Goal: Check status

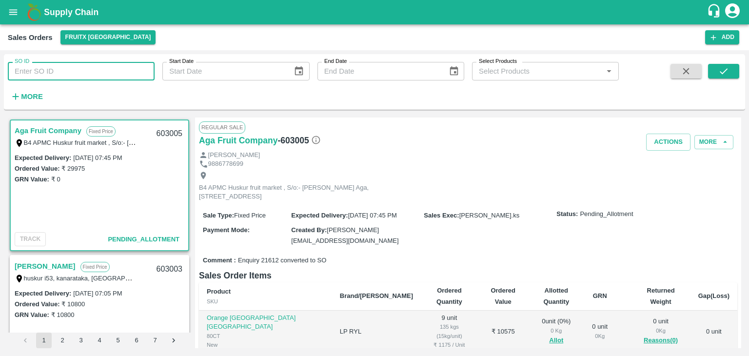
click at [60, 63] on input "SO ID" at bounding box center [81, 71] width 147 height 19
paste input "602715"
type input "602715"
click at [723, 75] on icon "submit" at bounding box center [724, 71] width 11 height 11
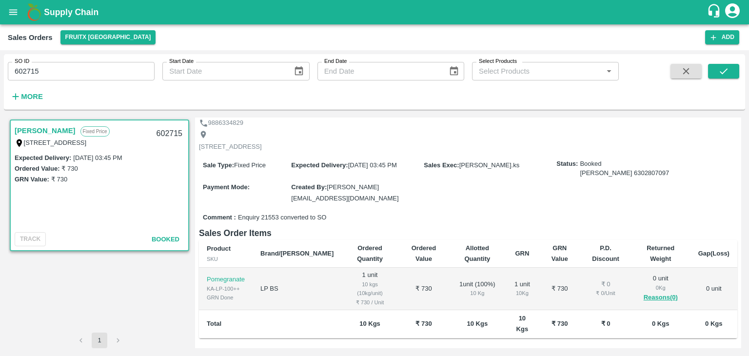
scroll to position [49, 0]
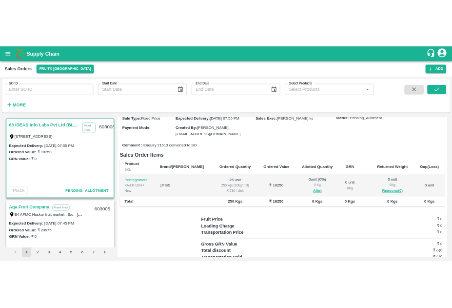
scroll to position [113, 0]
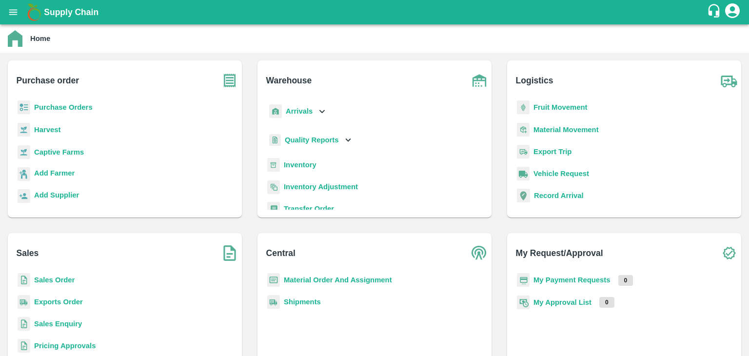
click at [50, 282] on b "Sales Order" at bounding box center [54, 280] width 40 height 8
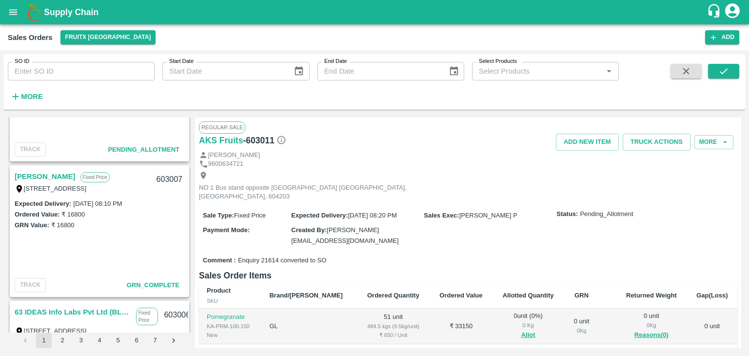
scroll to position [360, 0]
